Goal: Task Accomplishment & Management: Manage account settings

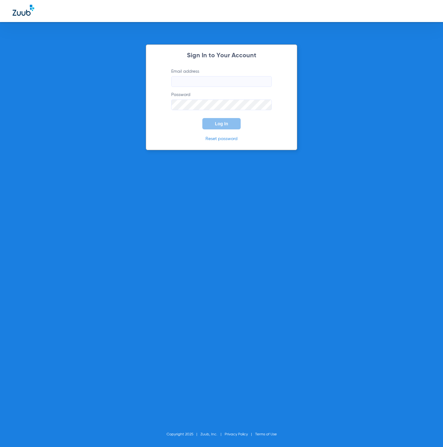
click at [210, 73] on label "Email address" at bounding box center [221, 77] width 101 height 19
click at [210, 76] on input "Email address" at bounding box center [221, 81] width 101 height 11
click at [212, 84] on input "Email address" at bounding box center [221, 81] width 101 height 11
paste input "[EMAIL_ADDRESS][DOMAIN_NAME]"
click at [226, 138] on link "Reset password" at bounding box center [222, 138] width 32 height 4
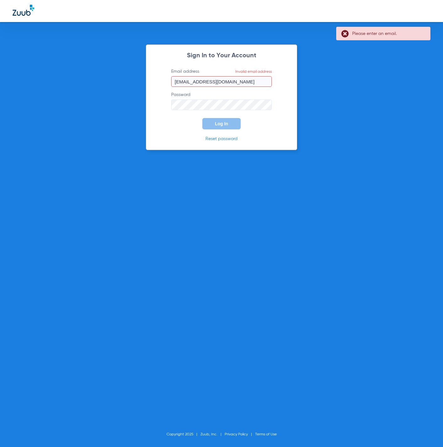
click at [251, 180] on div "Sign In to Your Account Email address Invalid email address [EMAIL_ADDRESS][DOM…" at bounding box center [221, 223] width 443 height 447
click at [252, 78] on input "[EMAIL_ADDRESS][DOMAIN_NAME]" at bounding box center [221, 81] width 101 height 11
click at [251, 77] on input "[EMAIL_ADDRESS][DOMAIN_NAME]" at bounding box center [221, 81] width 101 height 11
click at [250, 80] on input "[EMAIL_ADDRESS][DOMAIN_NAME]" at bounding box center [221, 81] width 101 height 11
click at [223, 139] on link "Reset password" at bounding box center [222, 138] width 32 height 4
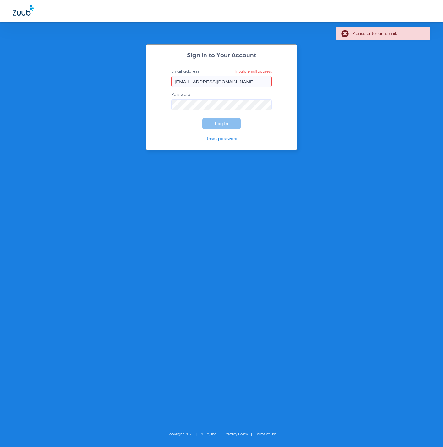
click at [223, 139] on link "Reset password" at bounding box center [222, 138] width 32 height 4
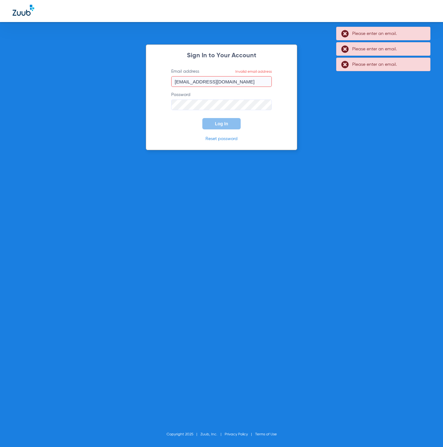
click at [223, 139] on link "Reset password" at bounding box center [222, 138] width 32 height 4
click at [231, 201] on div "Sign In to Your Account Email address Invalid email address [EMAIL_ADDRESS][DOM…" at bounding box center [221, 223] width 443 height 447
click at [228, 136] on link "Reset password" at bounding box center [222, 138] width 32 height 4
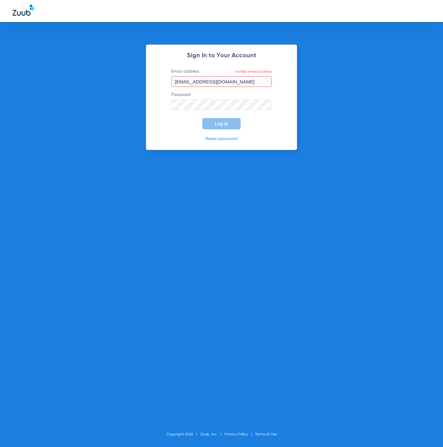
click at [182, 83] on input "[EMAIL_ADDRESS][DOMAIN_NAME]" at bounding box center [221, 81] width 101 height 11
type input "[EMAIL_ADDRESS][DOMAIN_NAME]"
click at [234, 139] on link "Reset password" at bounding box center [222, 138] width 32 height 4
click at [238, 80] on input "[EMAIL_ADDRESS][DOMAIN_NAME]" at bounding box center [221, 81] width 101 height 11
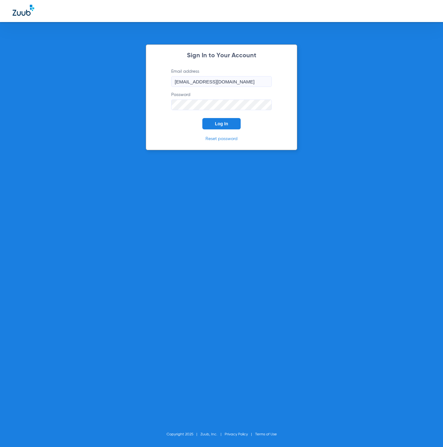
click at [238, 80] on input "[EMAIL_ADDRESS][DOMAIN_NAME]" at bounding box center [221, 81] width 101 height 11
